Goal: Transaction & Acquisition: Purchase product/service

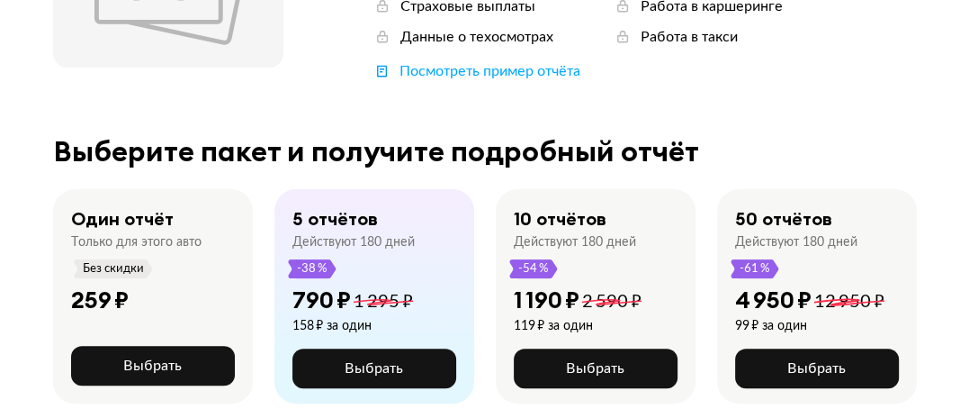
scroll to position [321, 0]
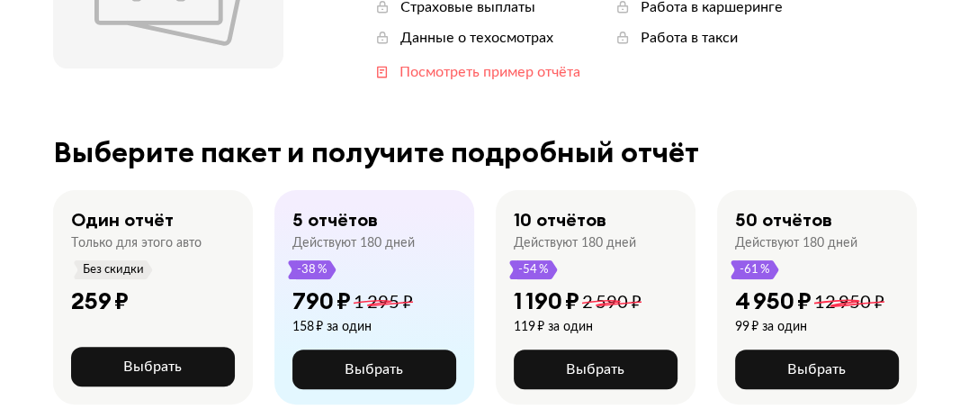
click at [508, 71] on div "Посмотреть пример отчёта" at bounding box center [490, 72] width 181 height 20
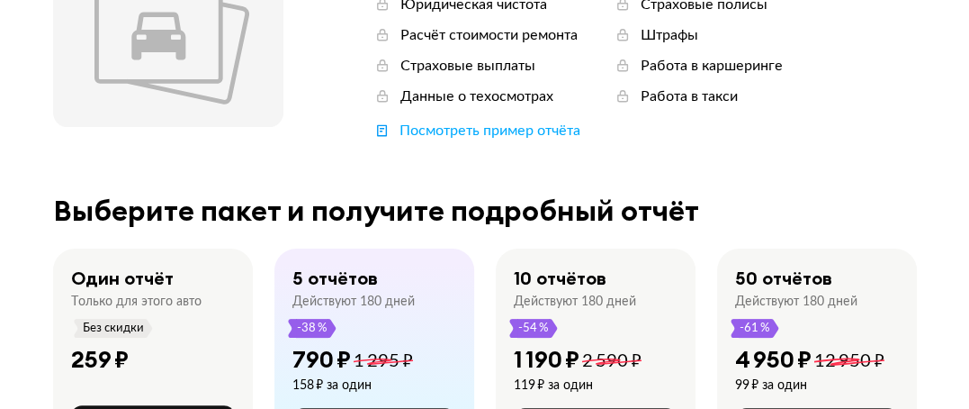
scroll to position [411, 0]
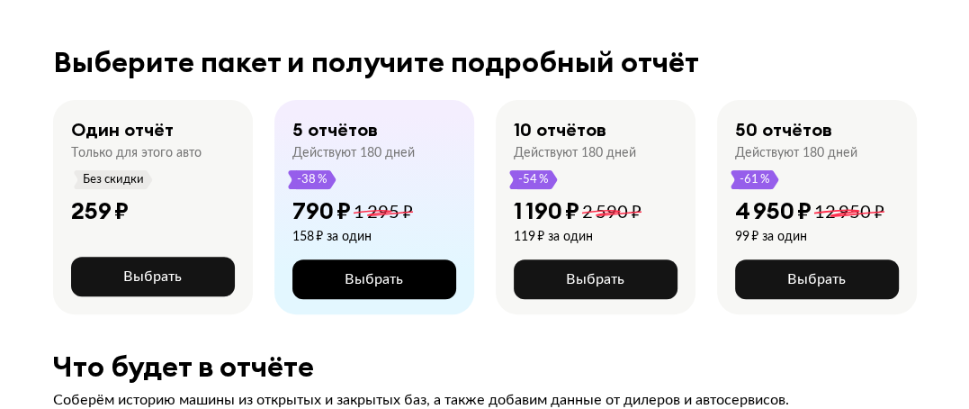
click at [382, 283] on span "Выбрать" at bounding box center [374, 279] width 58 height 14
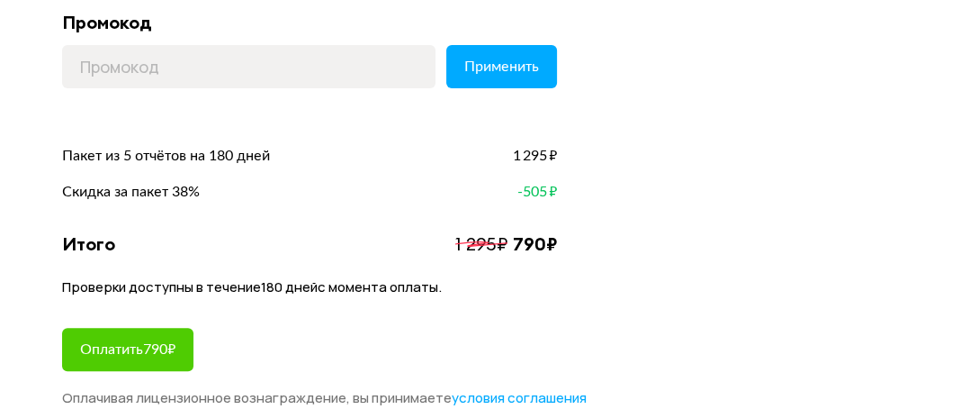
scroll to position [540, 0]
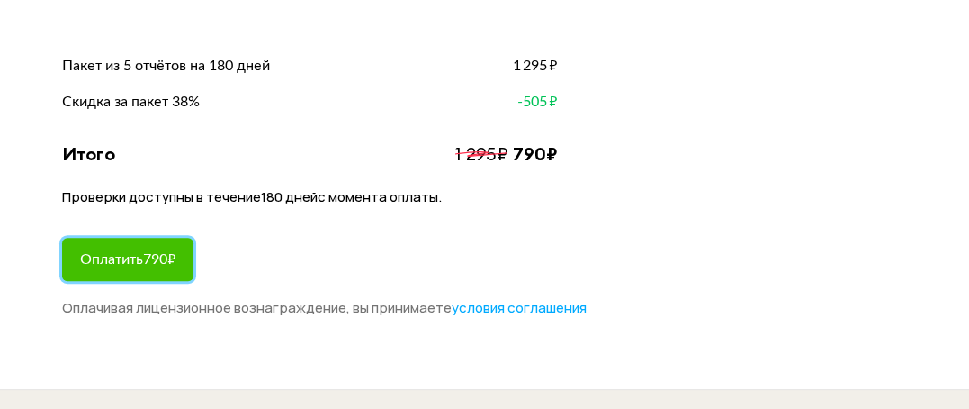
click at [120, 265] on span "Оплатить 790 ₽" at bounding box center [127, 259] width 95 height 14
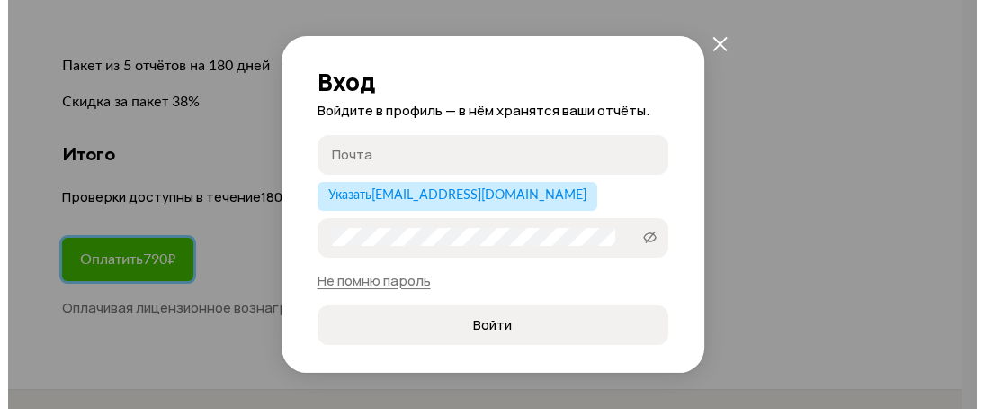
scroll to position [0, 0]
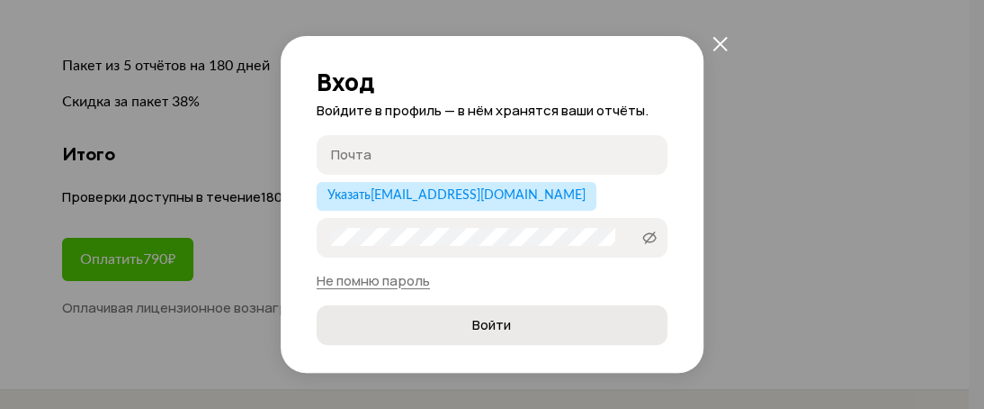
type input "sergei152@yandex.ru"
click at [642, 236] on icon at bounding box center [649, 237] width 14 height 18
click at [732, 298] on div "Вход Войдите в профиль — в нём хранятся ваши отчёты. sergei152@yandex.ru sergei…" at bounding box center [492, 204] width 984 height 409
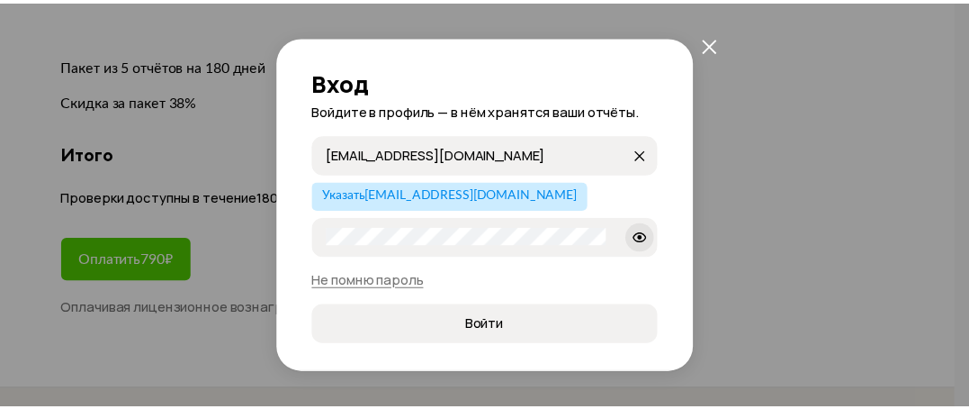
scroll to position [540, 0]
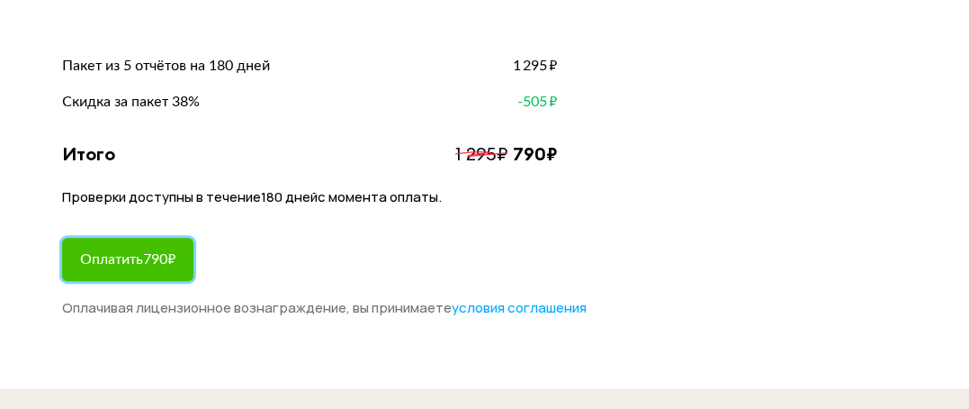
click at [103, 260] on span "Оплатить 790 ₽" at bounding box center [127, 259] width 95 height 14
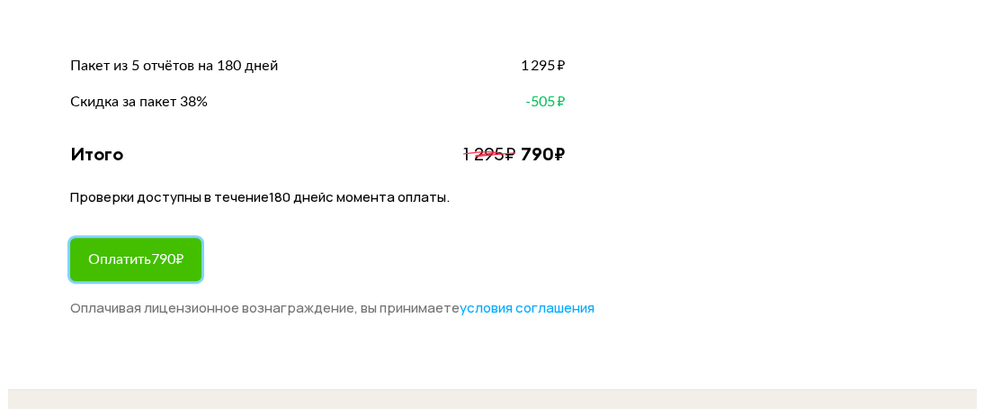
scroll to position [0, 0]
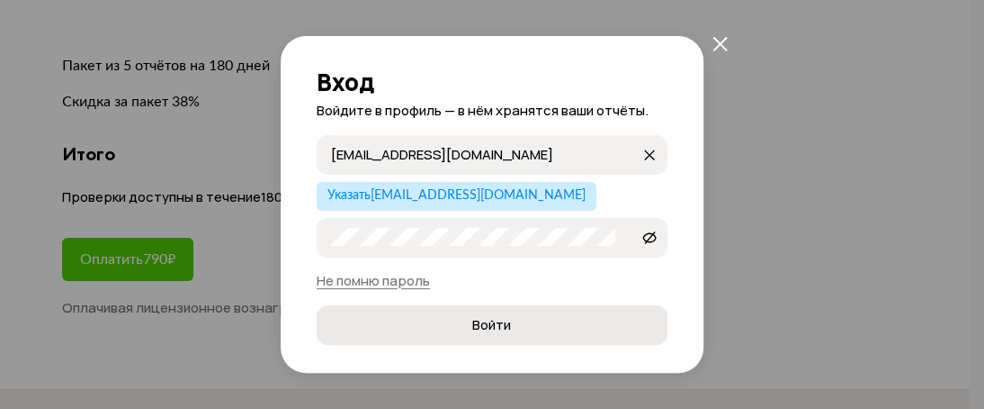
click at [492, 325] on span "Войти" at bounding box center [491, 325] width 39 height 18
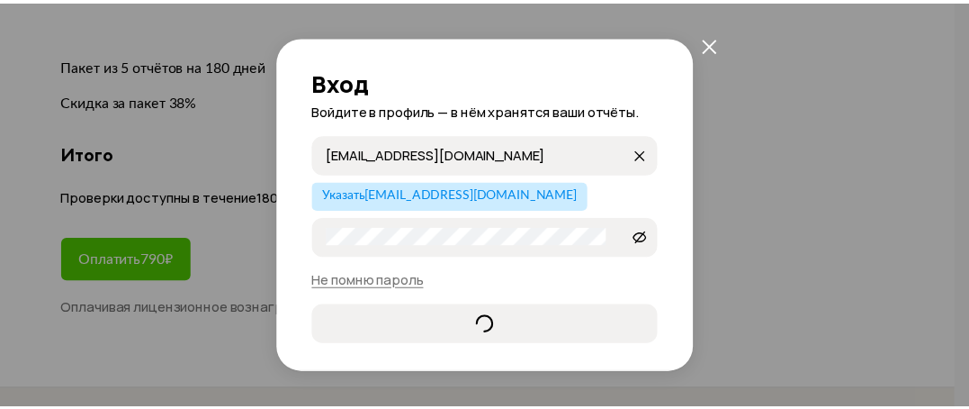
scroll to position [433, 0]
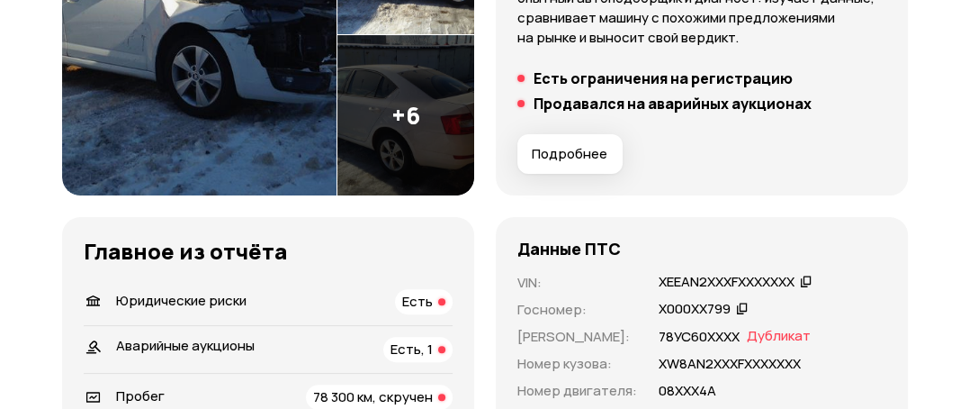
scroll to position [270, 0]
